Goal: Book appointment/travel/reservation

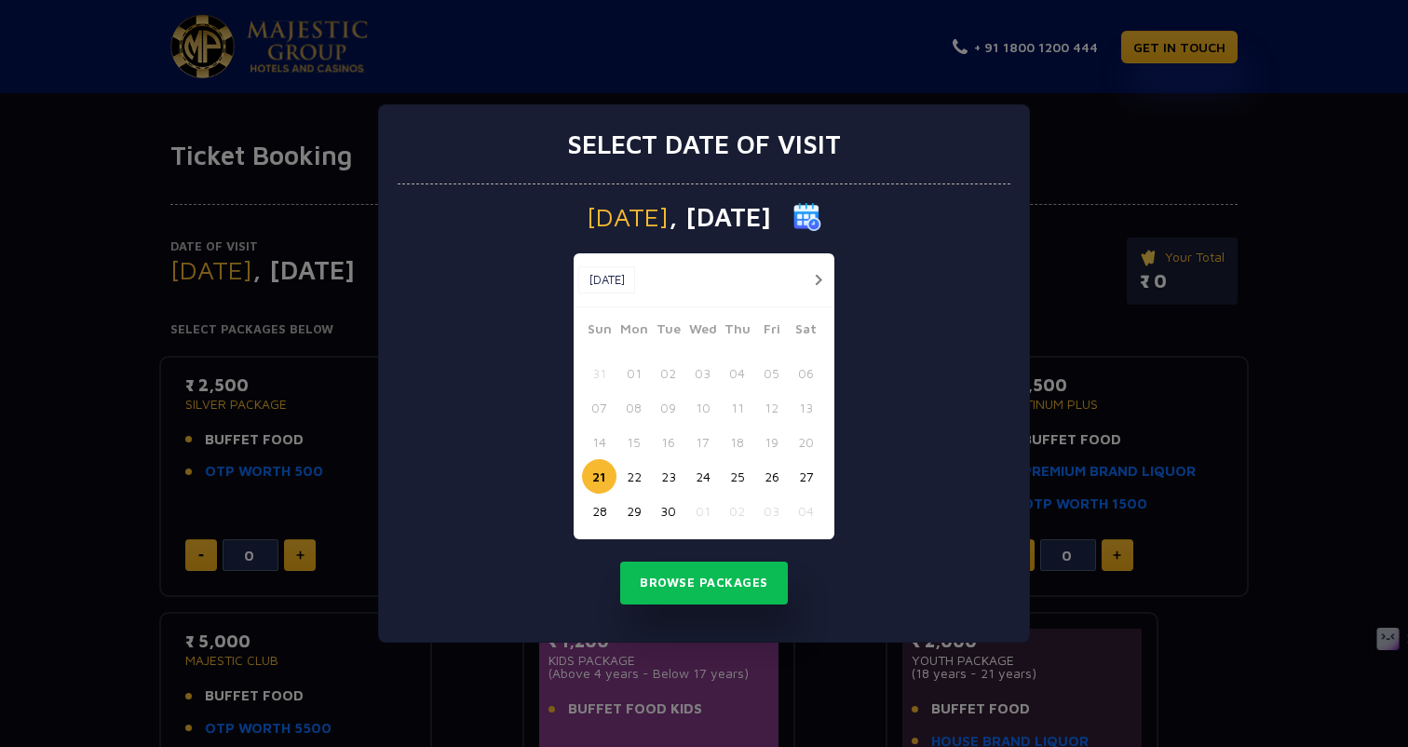
click at [805, 484] on button "27" at bounding box center [806, 476] width 34 height 34
click at [704, 588] on button "Browse Packages" at bounding box center [704, 582] width 168 height 43
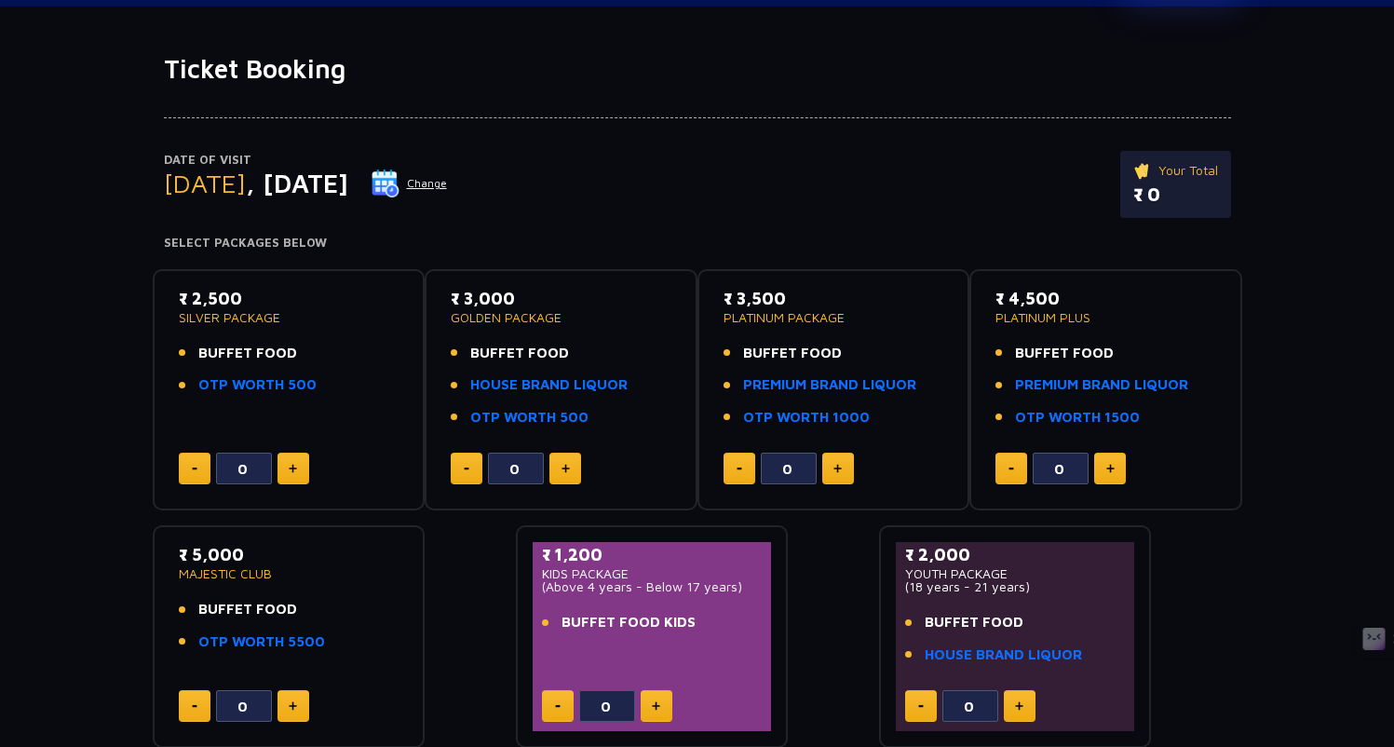
scroll to position [90, 0]
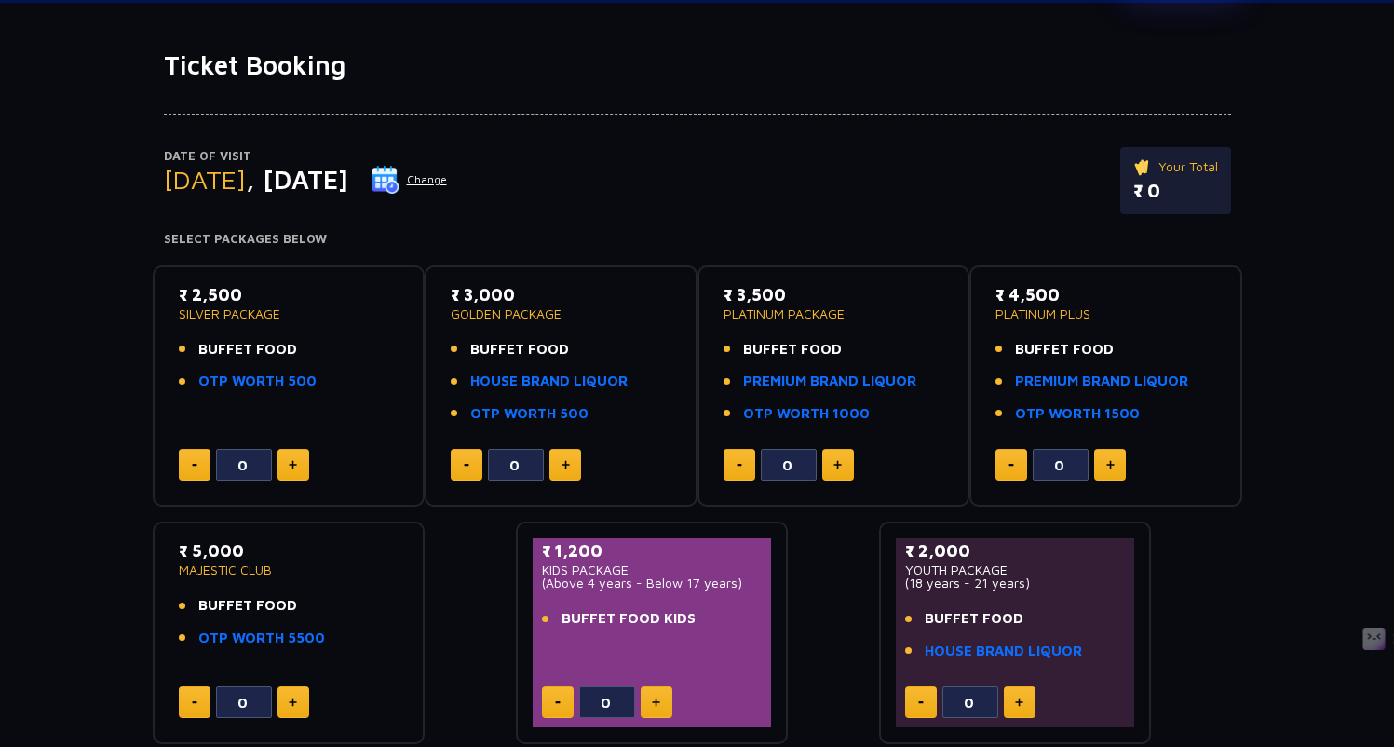
click at [298, 466] on button at bounding box center [293, 465] width 32 height 32
click at [183, 466] on button at bounding box center [195, 465] width 32 height 32
type input "2"
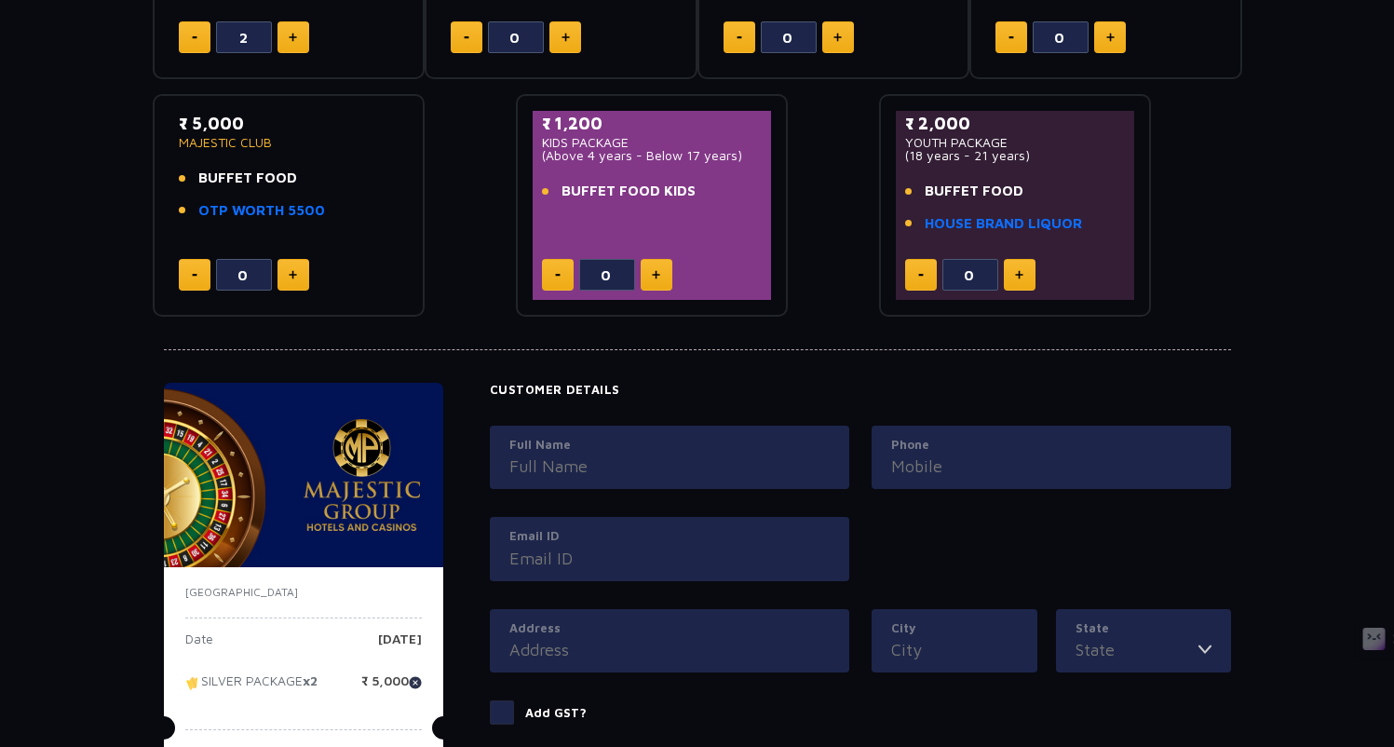
scroll to position [156, 0]
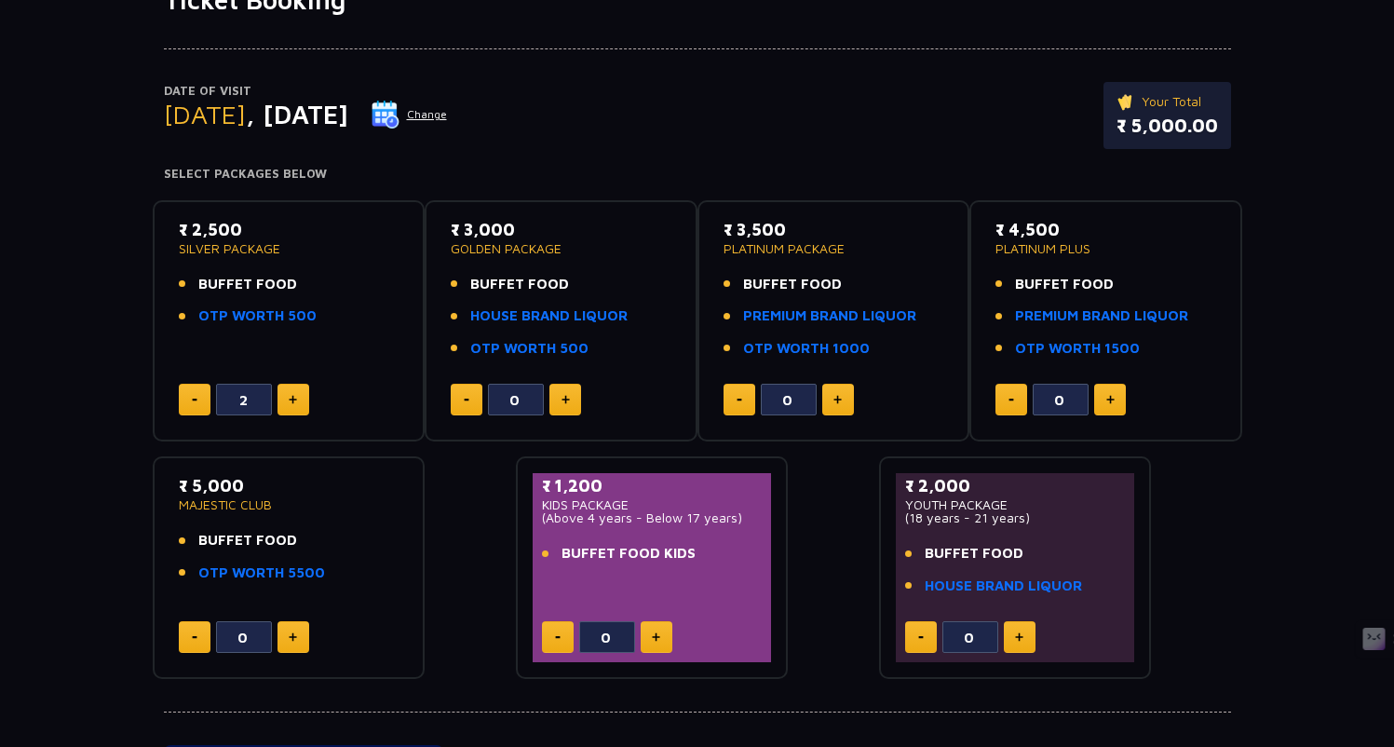
click at [666, 638] on button at bounding box center [657, 637] width 32 height 32
type input "2"
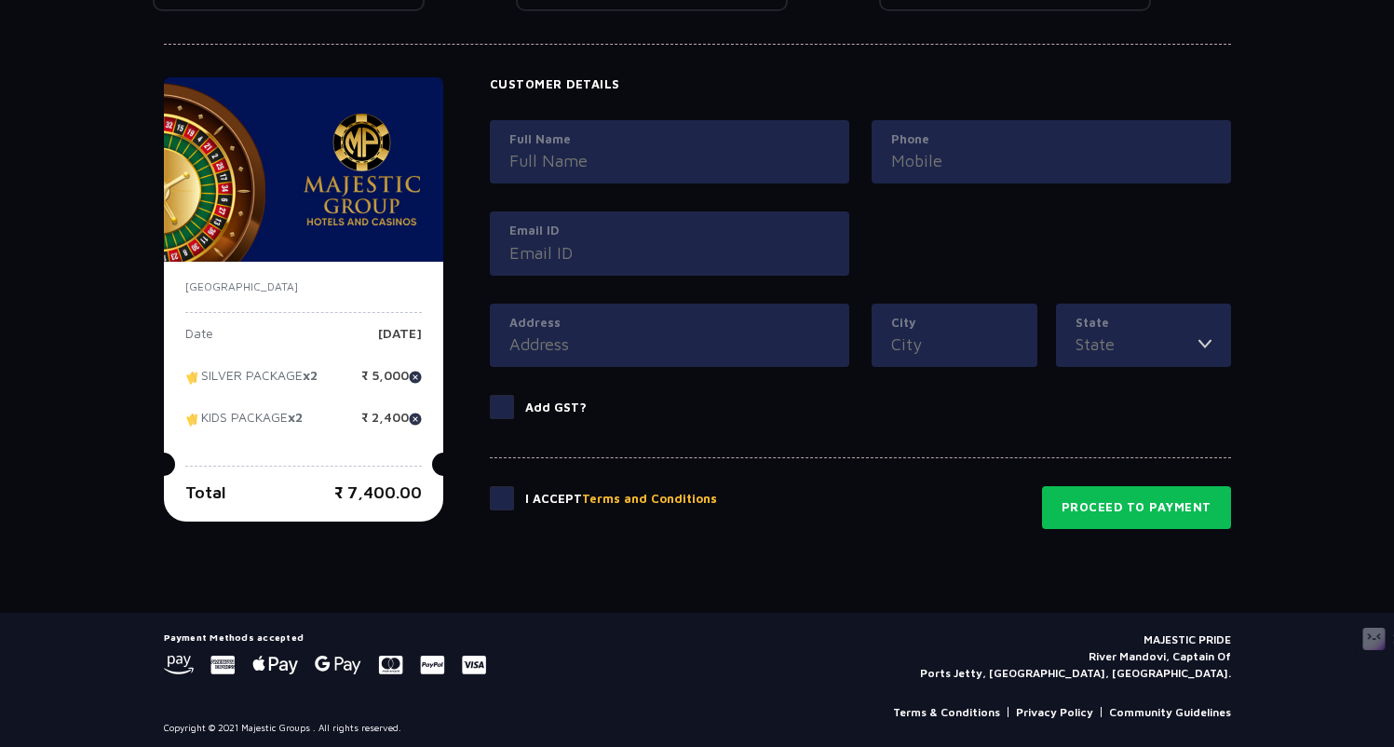
scroll to position [830, 0]
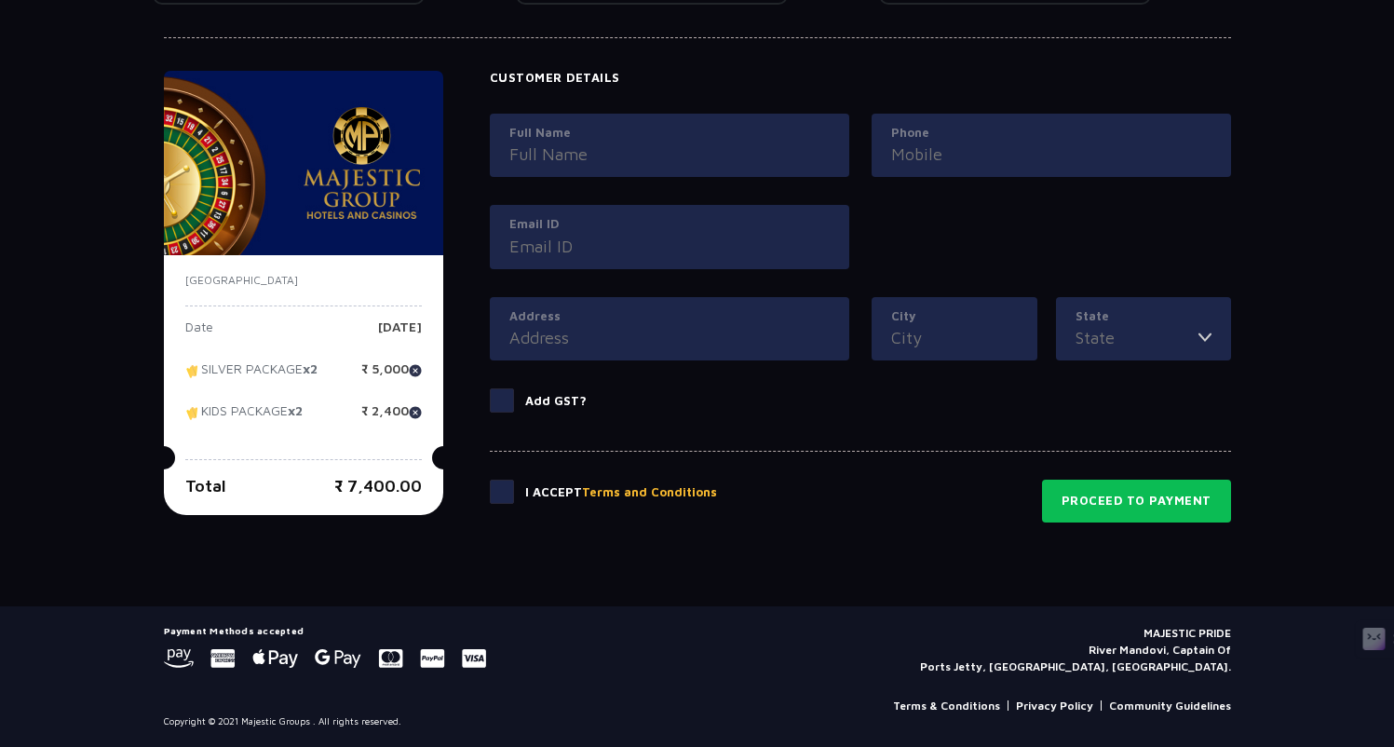
click at [509, 499] on span at bounding box center [502, 492] width 24 height 24
click at [0, 0] on input "checkbox" at bounding box center [0, 0] width 0 height 0
click at [223, 629] on h5 "Payment Methods accepted" at bounding box center [325, 630] width 322 height 11
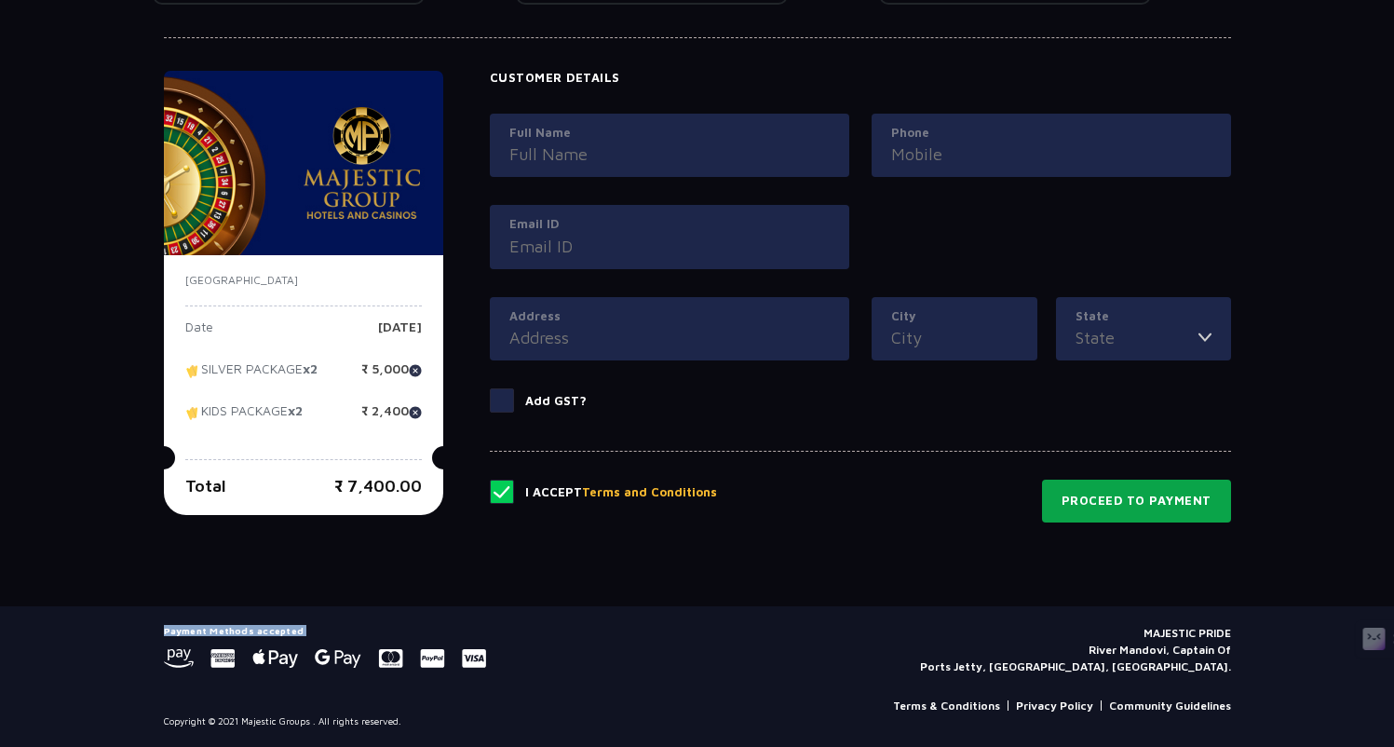
click at [1090, 517] on button "Proceed to Payment" at bounding box center [1136, 501] width 189 height 43
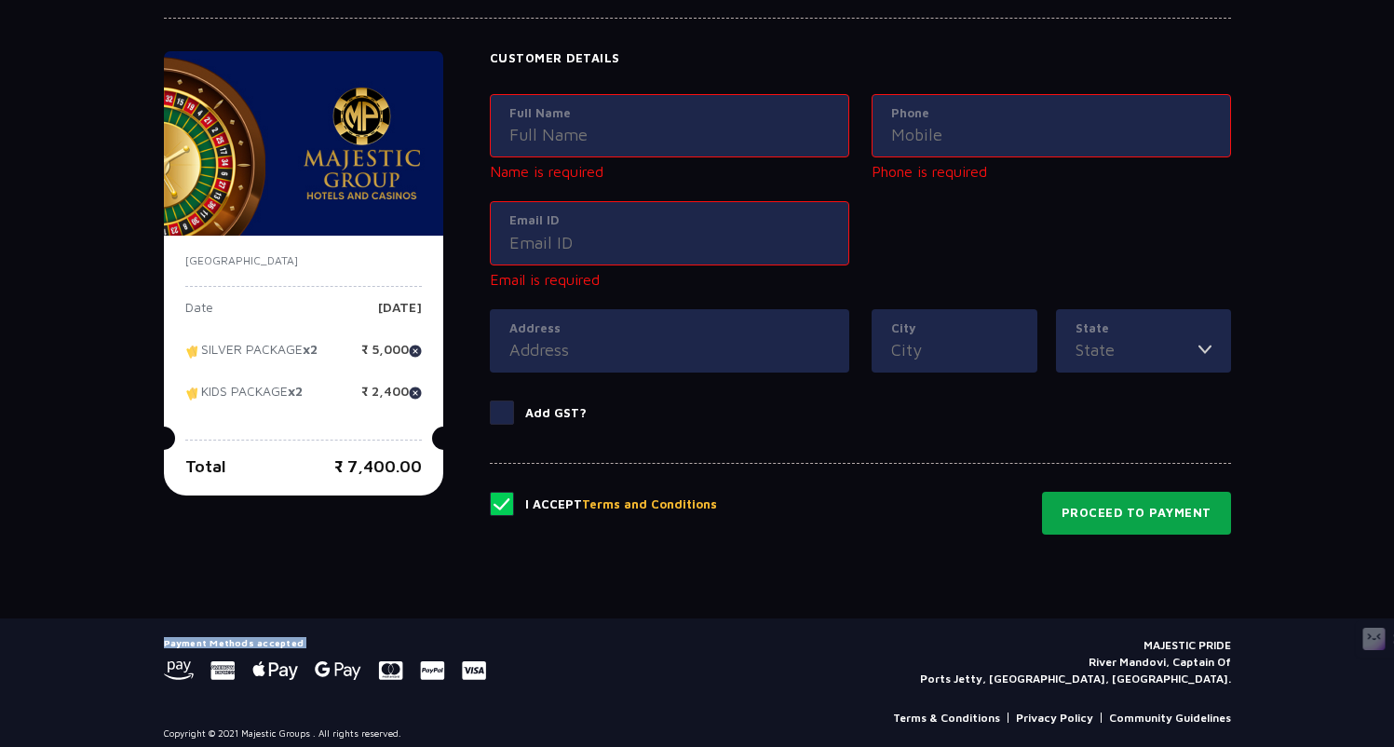
scroll to position [478, 0]
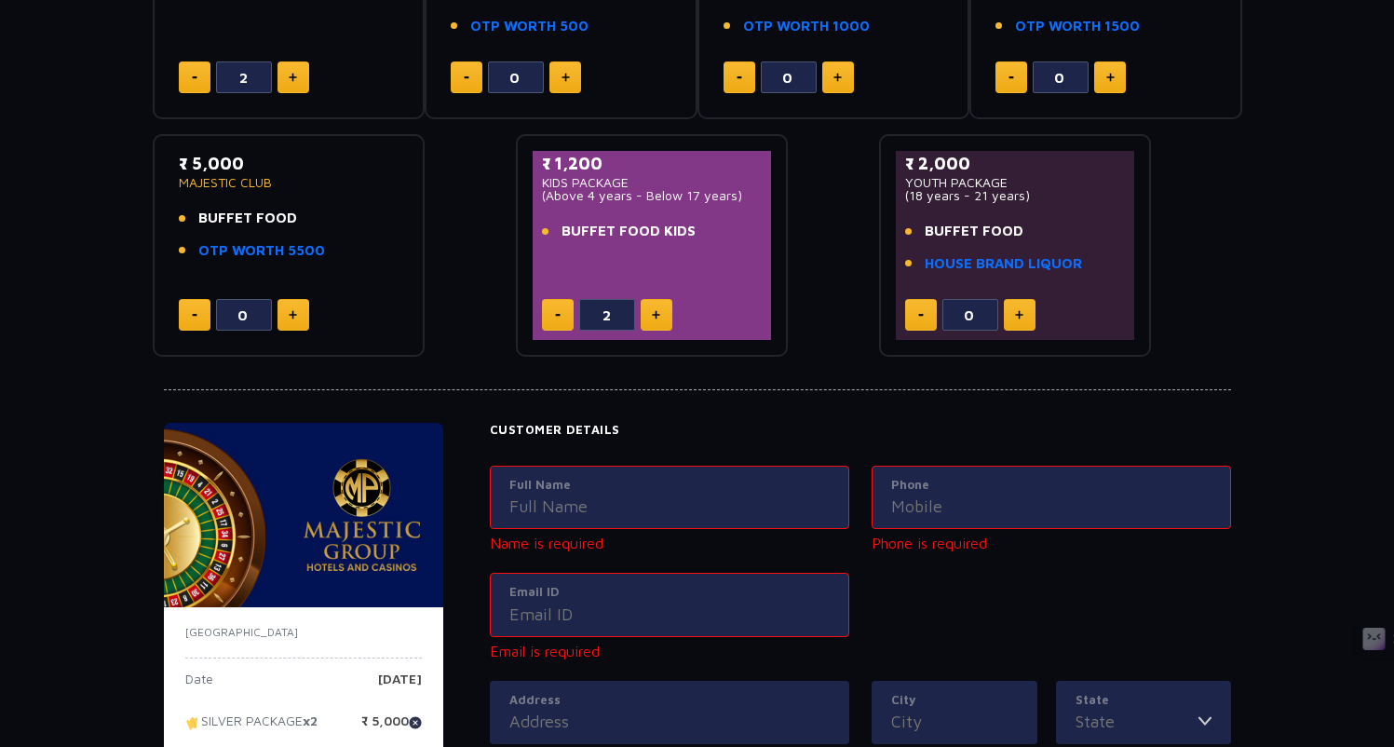
click at [644, 502] on input "Full Name" at bounding box center [669, 506] width 320 height 25
type input "Yogeswaaran [PERSON_NAME]"
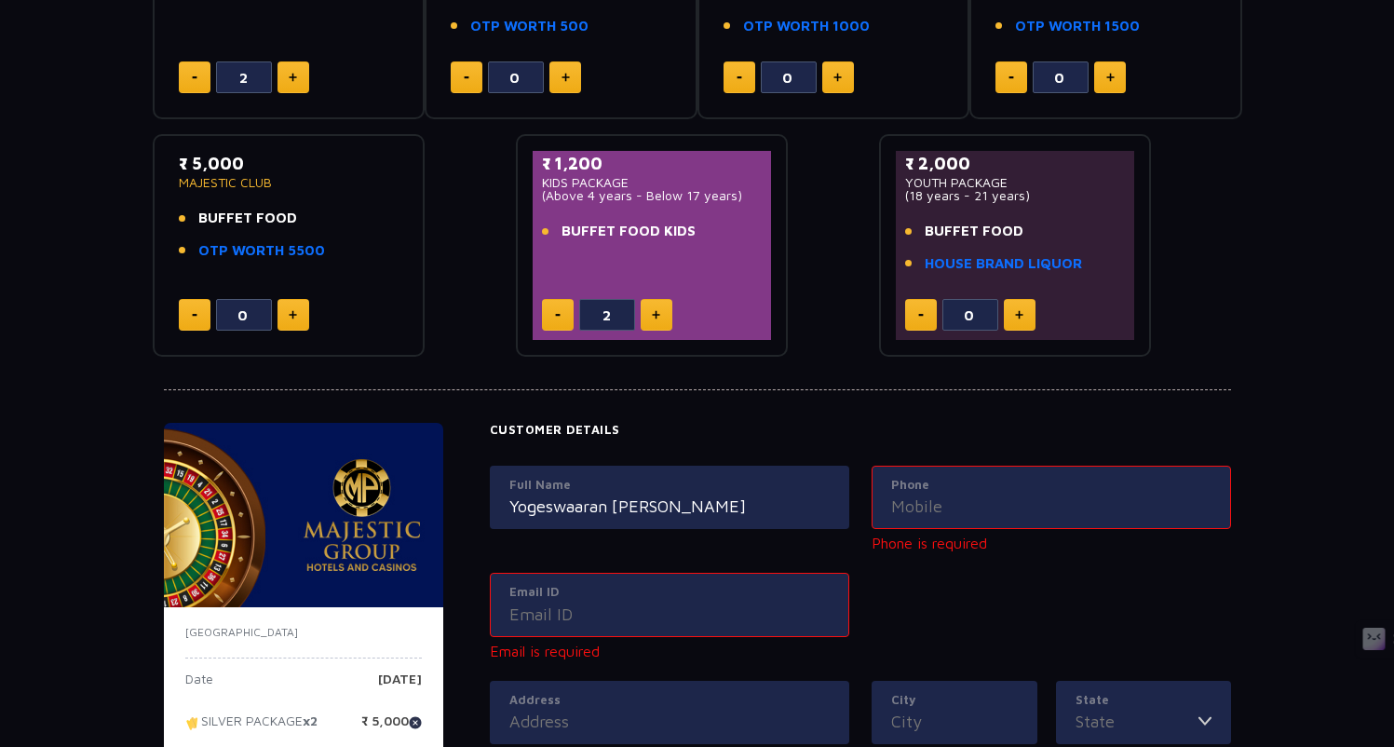
type input "09444981001"
type input "[EMAIL_ADDRESS][DOMAIN_NAME]"
type input "A1 F3, Sivavel Appartments, Old Pallavaram"
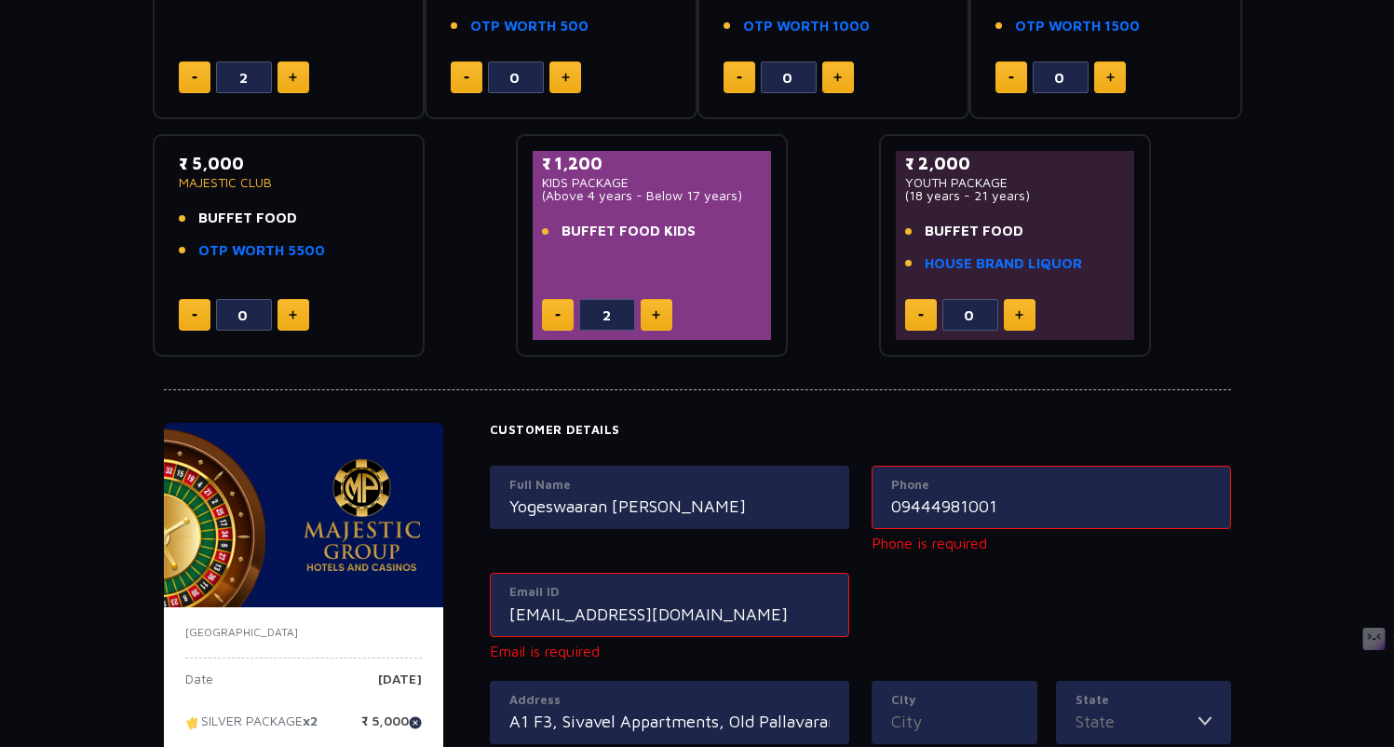
type input "[GEOGRAPHIC_DATA]"
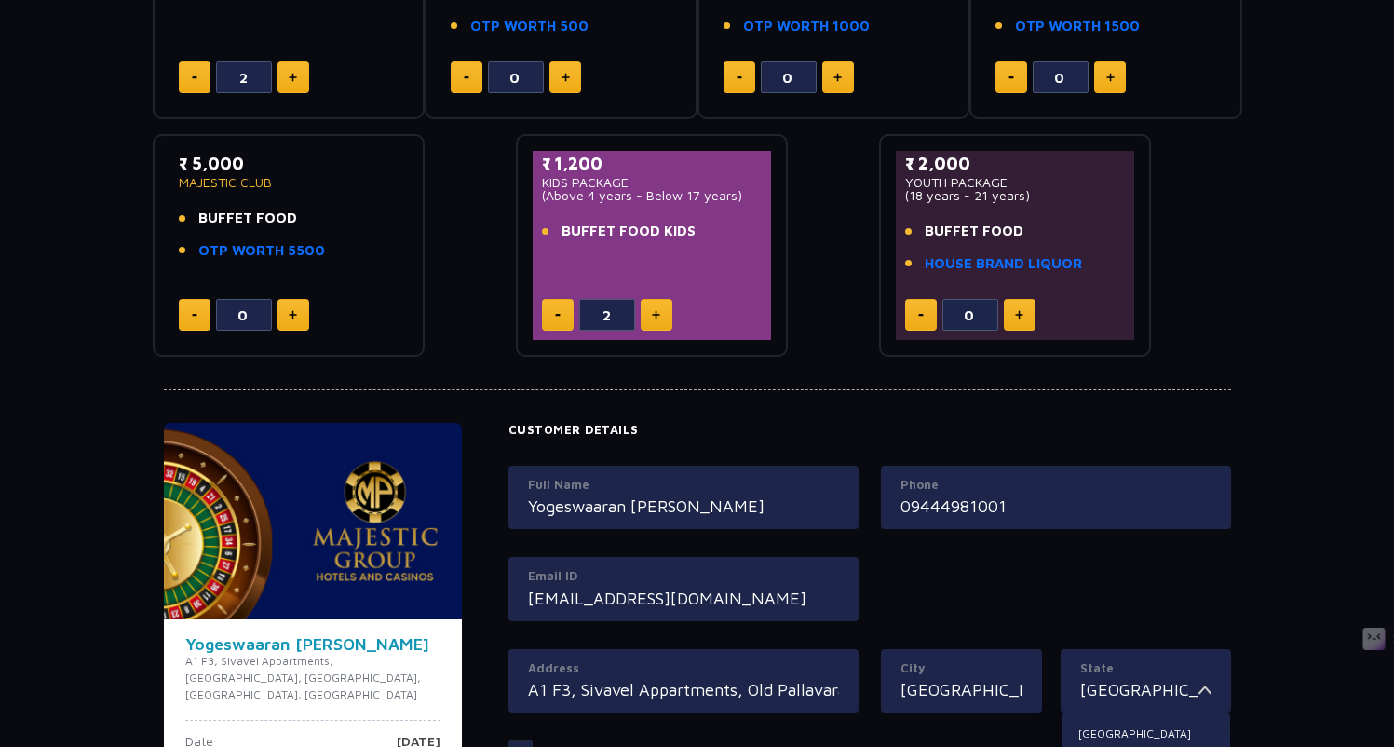
click at [1091, 583] on div "Full Name Yogeswaaran [PERSON_NAME] Phone 09444981001 Email ID [EMAIL_ADDRESS][…" at bounding box center [869, 557] width 745 height 183
click at [905, 504] on input "09444981001" at bounding box center [1055, 506] width 311 height 25
type input "9444981001"
click at [941, 573] on div "Full Name Yogeswaaran [PERSON_NAME] Phone [PHONE_NUMBER] Email ID [EMAIL_ADDRES…" at bounding box center [869, 557] width 745 height 183
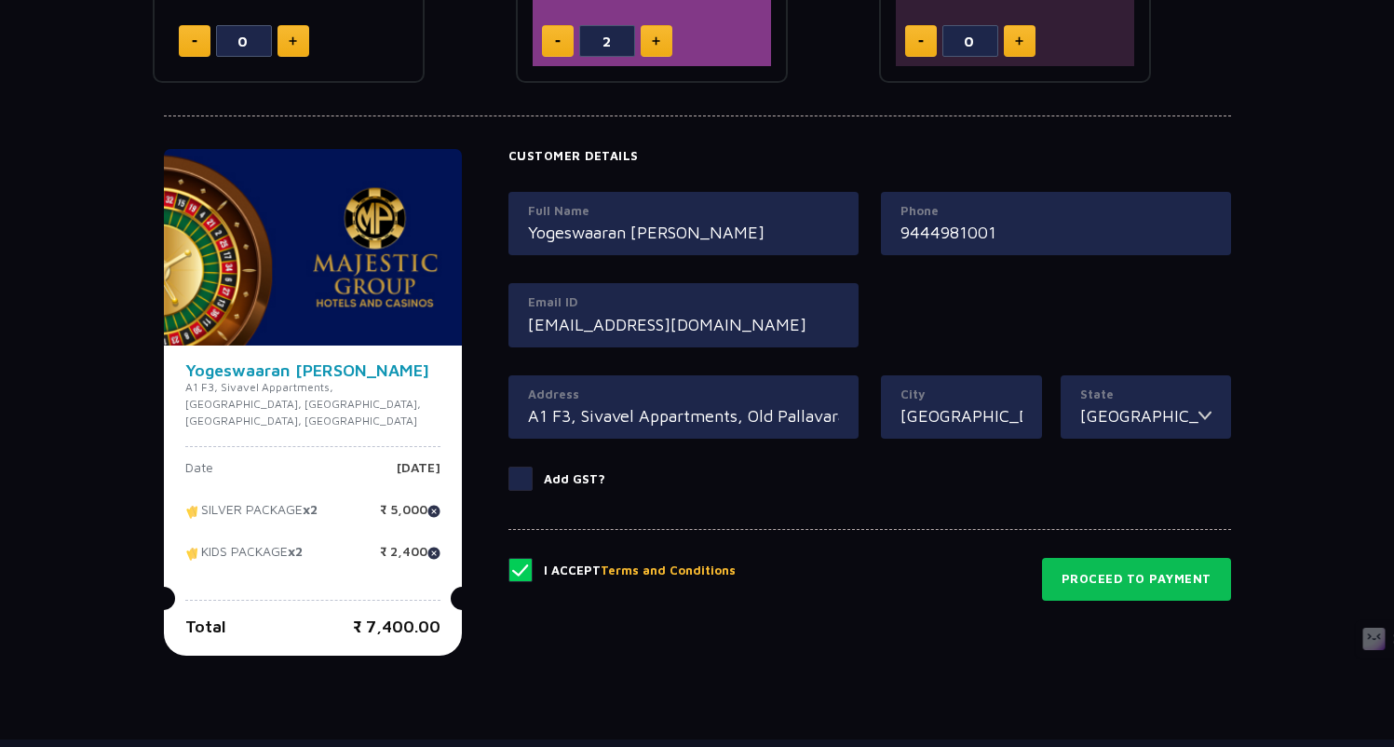
scroll to position [794, 0]
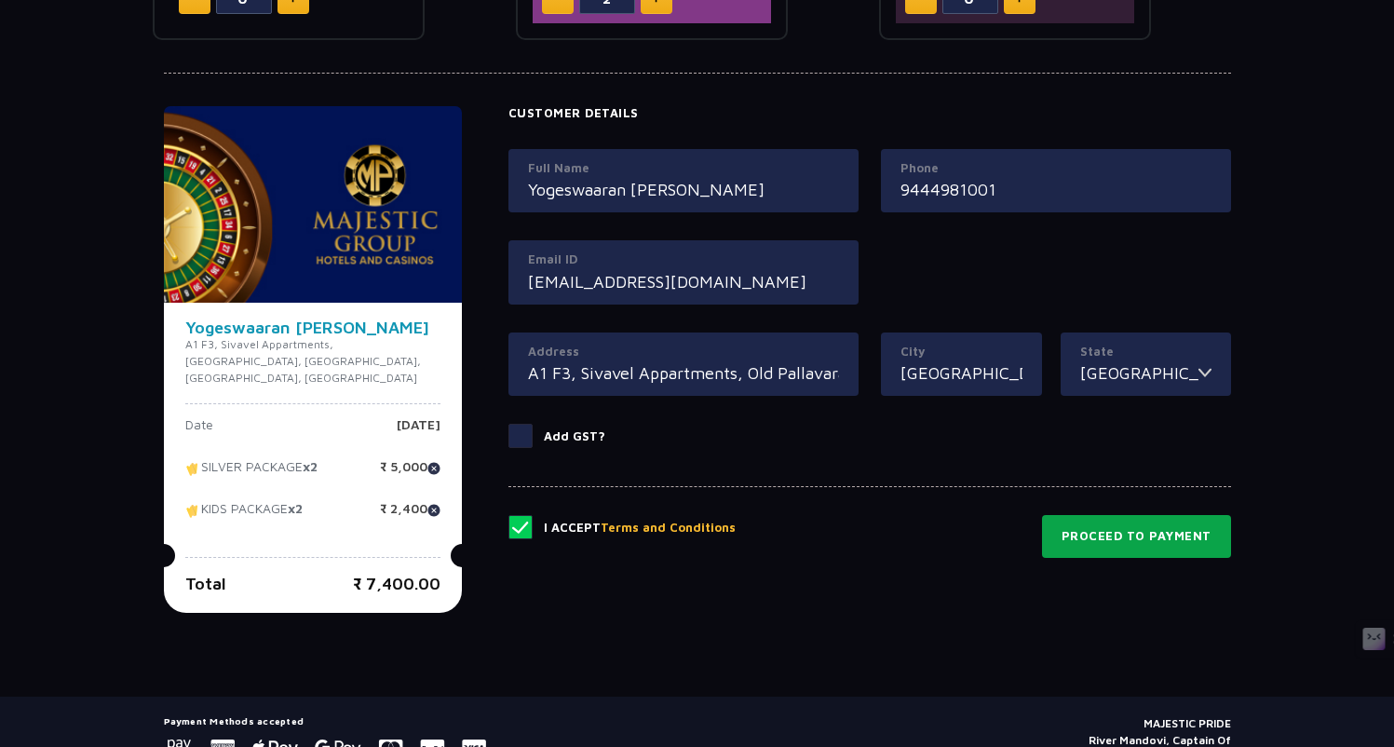
click at [1197, 532] on button "Proceed to Payment" at bounding box center [1136, 536] width 189 height 43
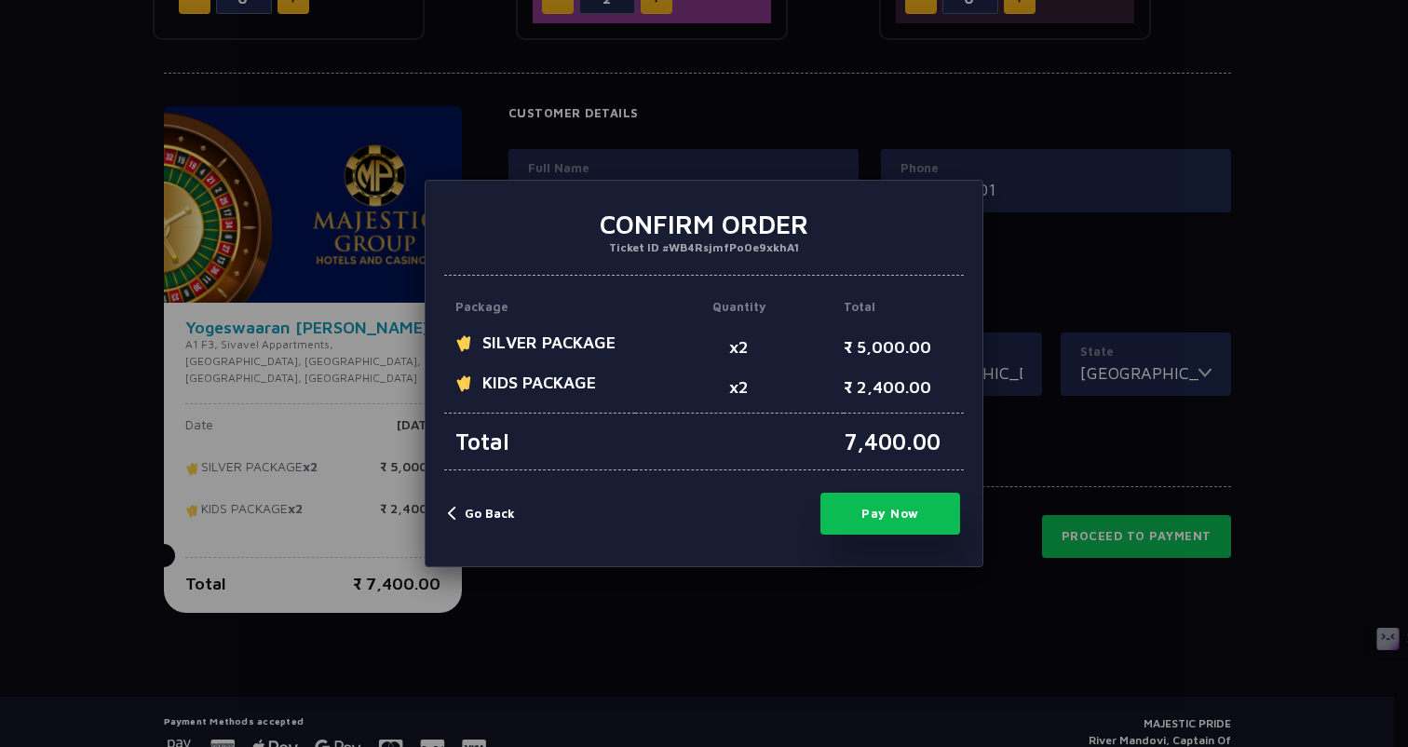
click at [492, 507] on button "Go Back" at bounding box center [481, 514] width 67 height 19
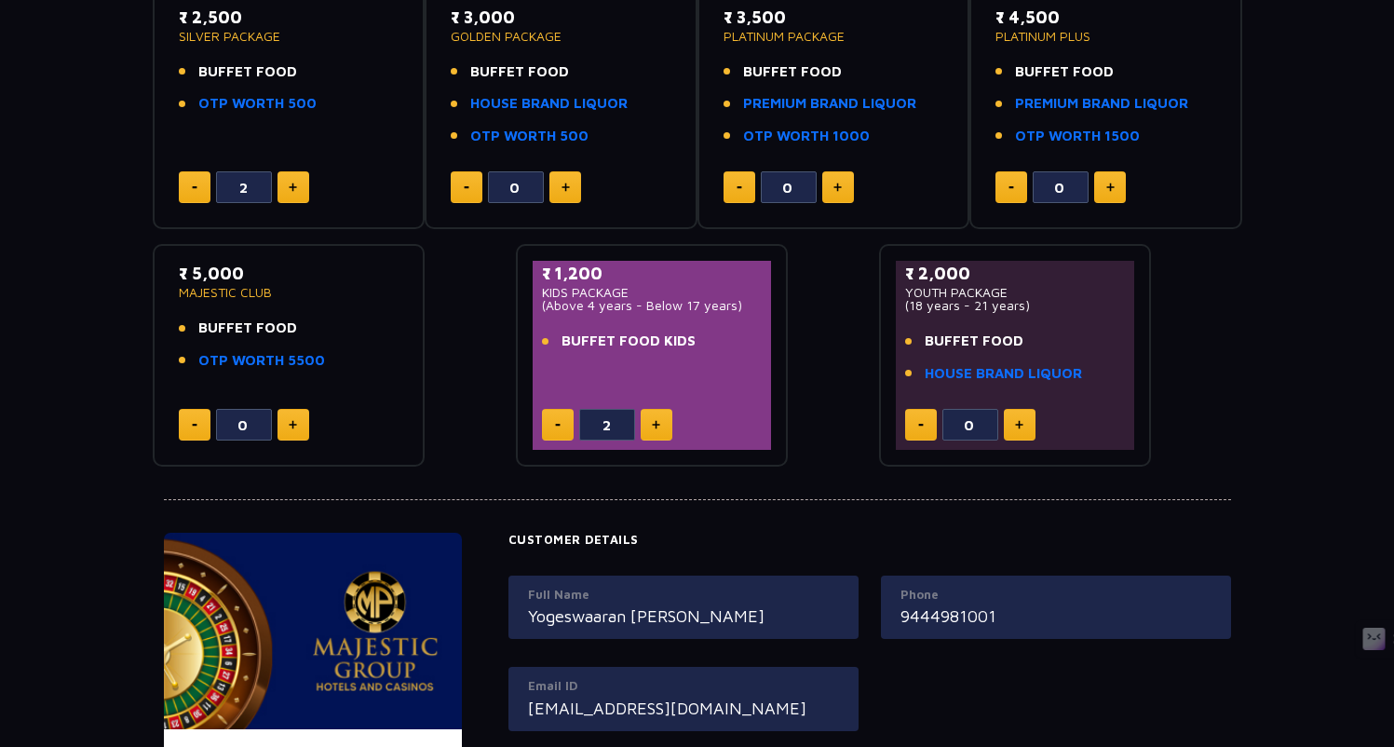
scroll to position [372, 0]
